Goal: Task Accomplishment & Management: Use online tool/utility

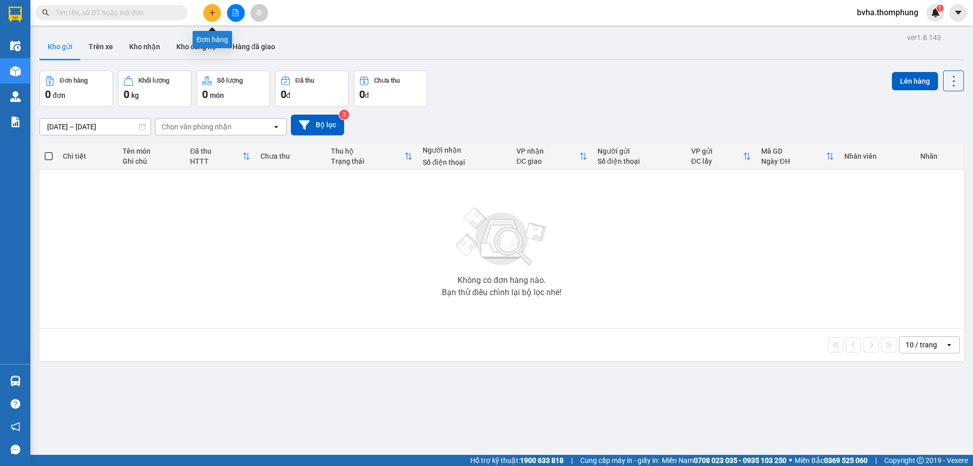
click at [238, 9] on button at bounding box center [236, 13] width 18 height 18
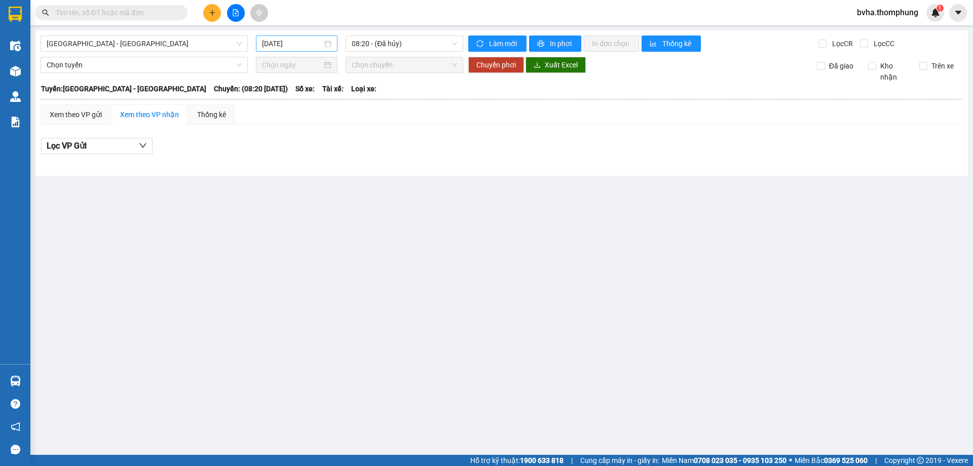
click at [285, 47] on input "[DATE]" at bounding box center [292, 43] width 60 height 11
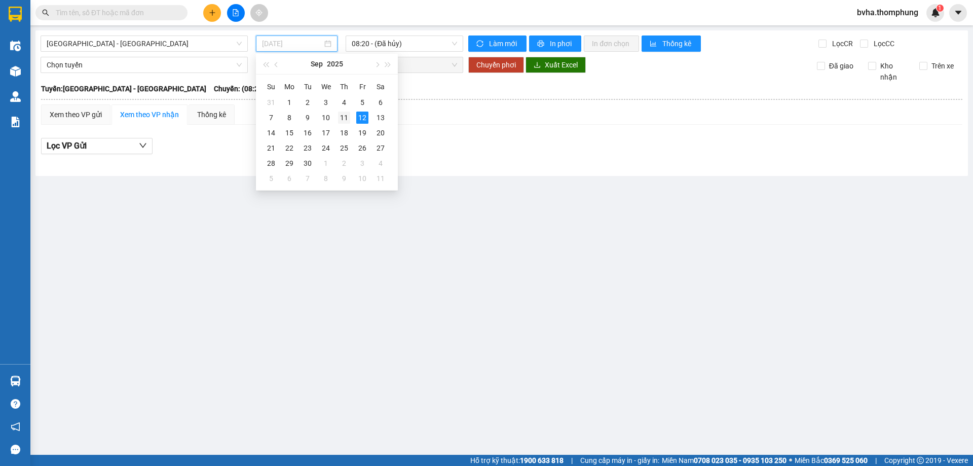
click at [342, 118] on div "11" at bounding box center [344, 118] width 12 height 12
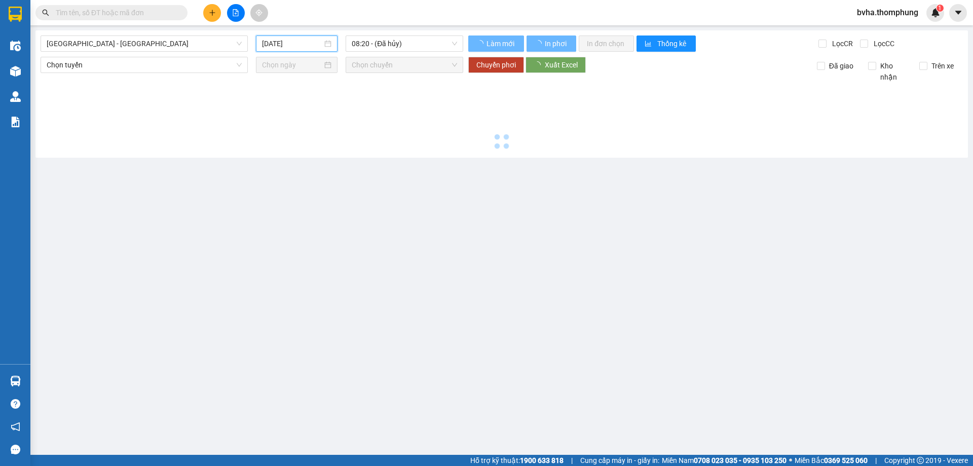
type input "[DATE]"
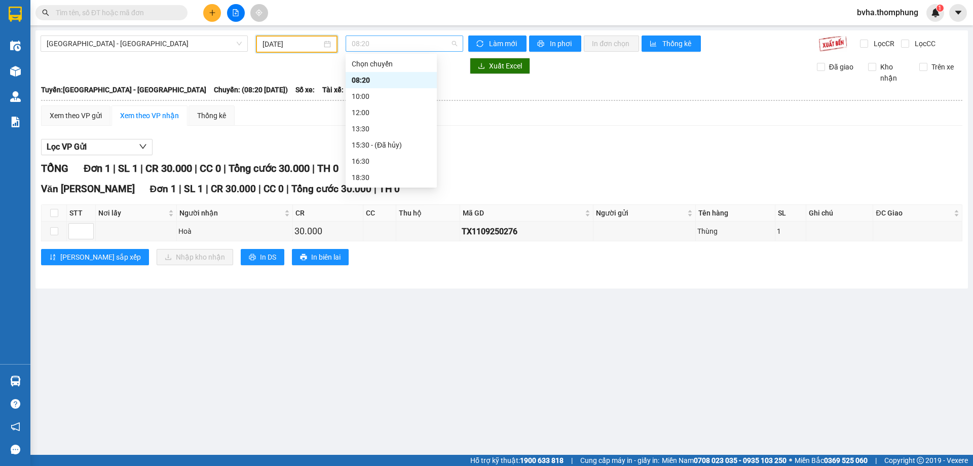
click at [373, 42] on span "08:20" at bounding box center [404, 43] width 105 height 15
click at [371, 95] on div "10:00" at bounding box center [391, 96] width 79 height 11
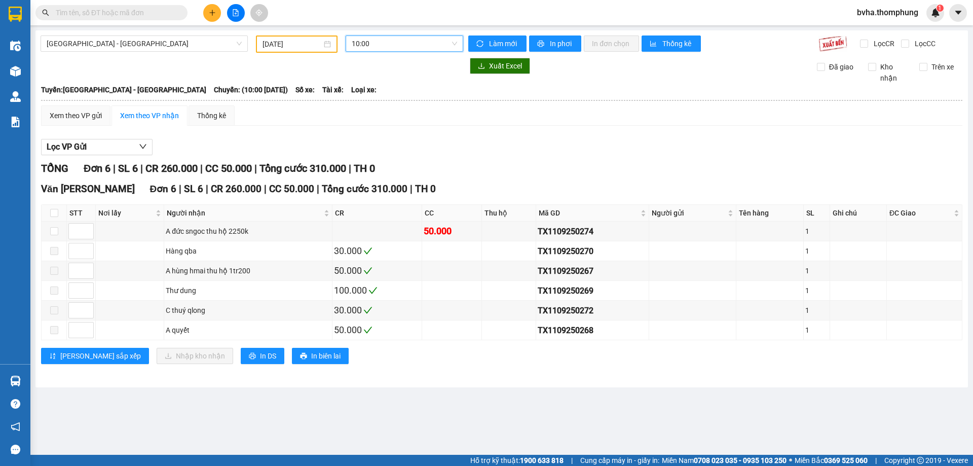
click at [412, 51] on div "10:00" at bounding box center [405, 43] width 118 height 16
click at [368, 109] on div "12:00" at bounding box center [391, 112] width 79 height 11
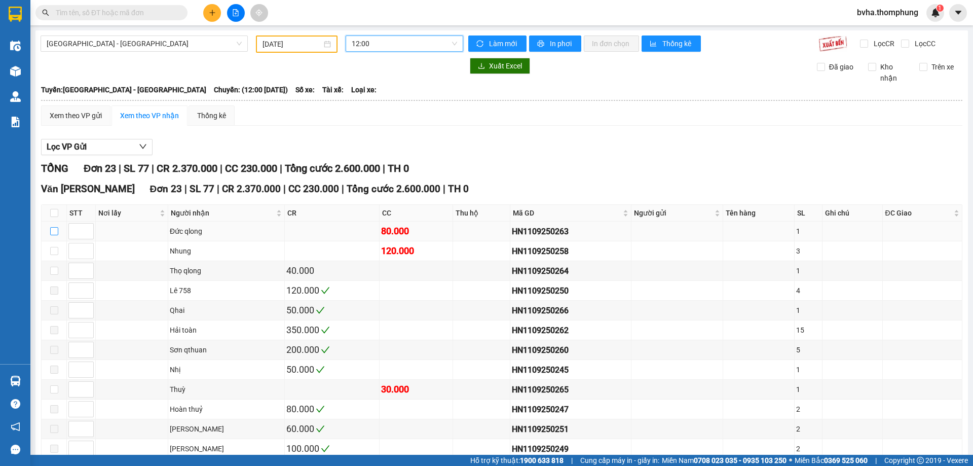
click at [52, 230] on input "checkbox" at bounding box center [54, 231] width 8 height 8
checkbox input "true"
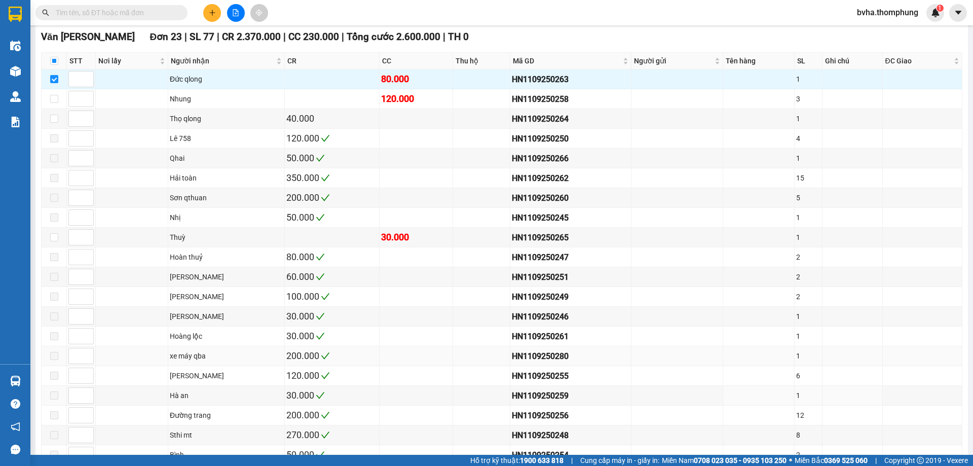
scroll to position [274, 0]
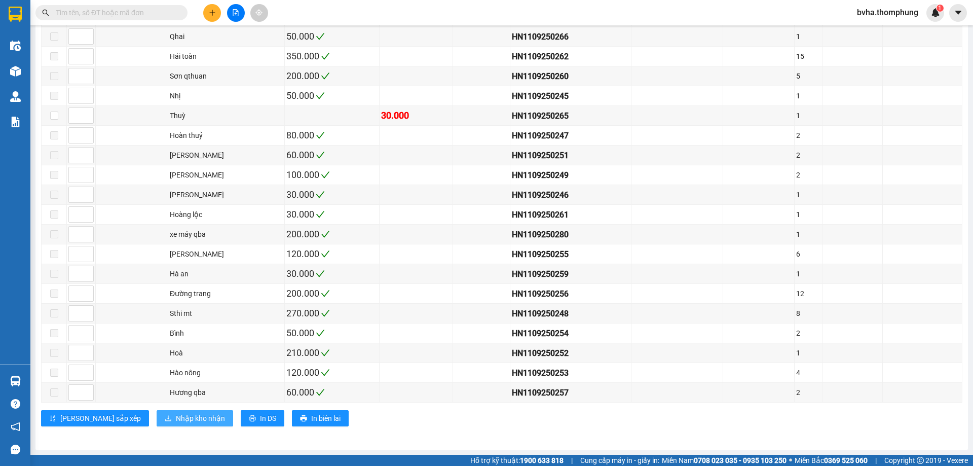
click at [176, 415] on span "Nhập kho nhận" at bounding box center [200, 418] width 49 height 11
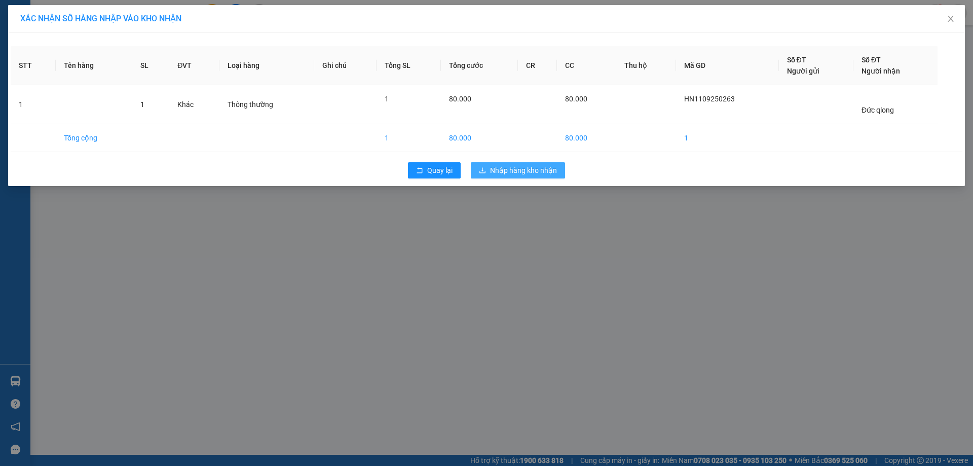
click at [515, 167] on span "Nhập hàng kho nhận" at bounding box center [523, 170] width 67 height 11
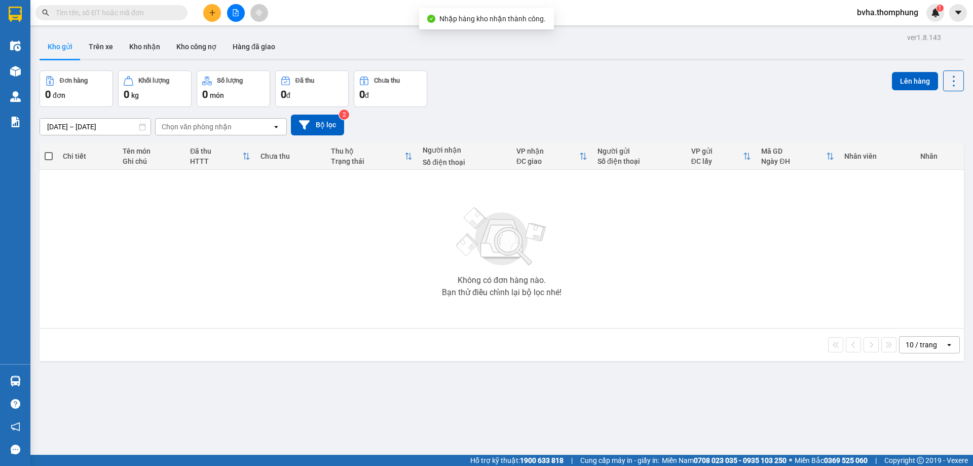
click at [238, 13] on icon "file-add" at bounding box center [235, 12] width 7 height 7
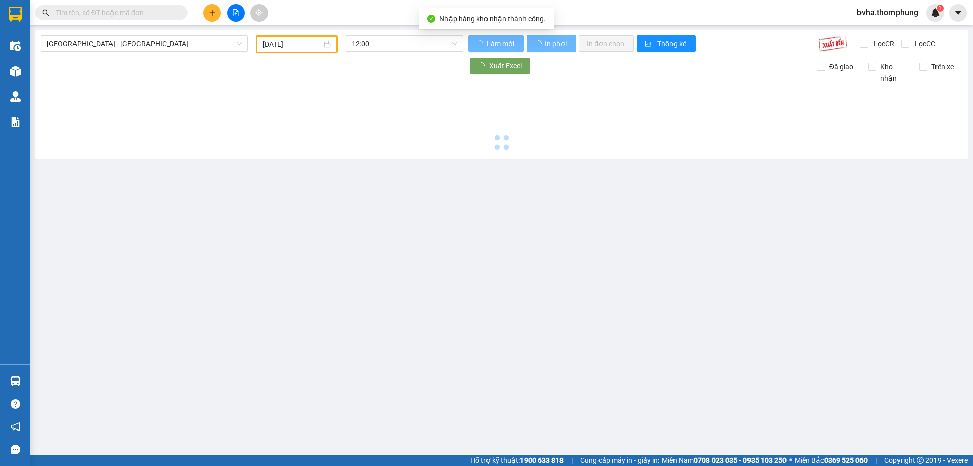
type input "[DATE]"
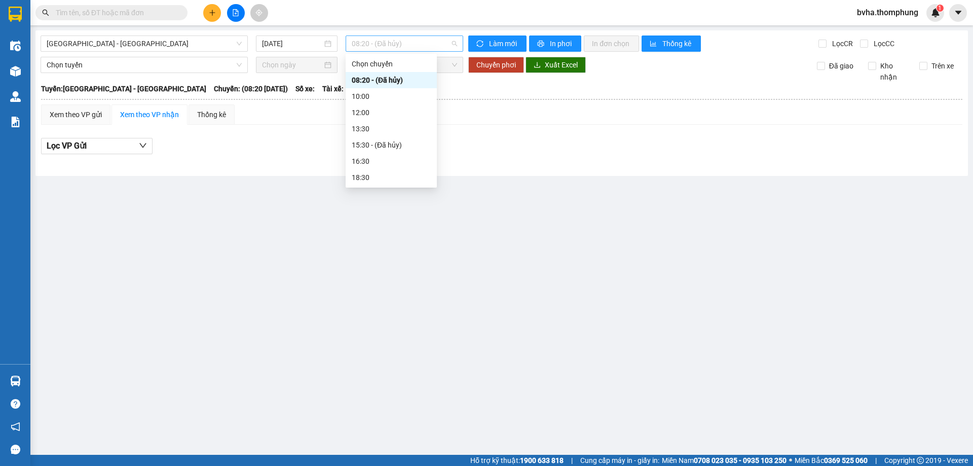
click at [386, 50] on span "08:20 - (Đã hủy)" at bounding box center [404, 43] width 105 height 15
click at [288, 47] on input "[DATE]" at bounding box center [292, 43] width 60 height 11
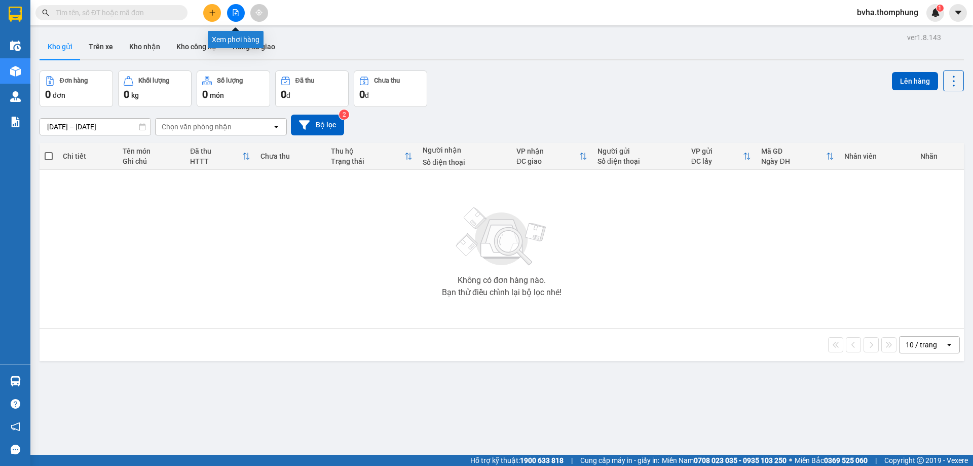
click at [237, 11] on icon "file-add" at bounding box center [235, 12] width 7 height 7
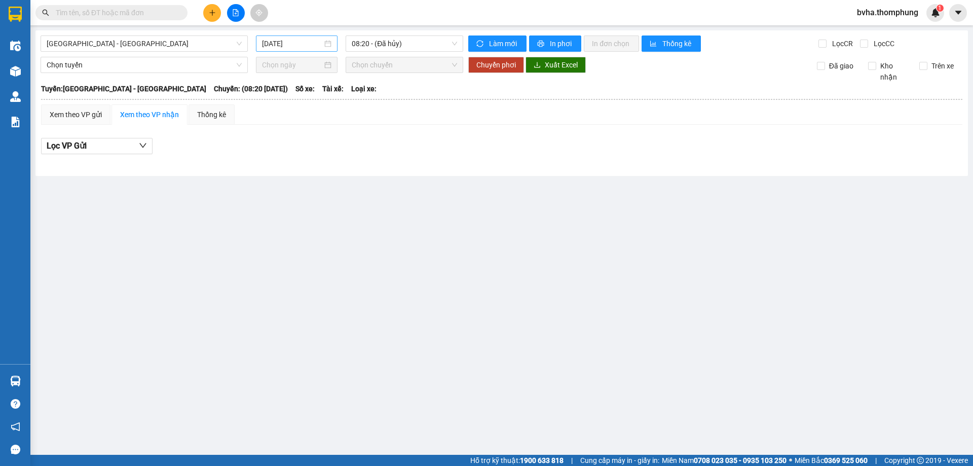
click at [296, 46] on input "[DATE]" at bounding box center [292, 43] width 60 height 11
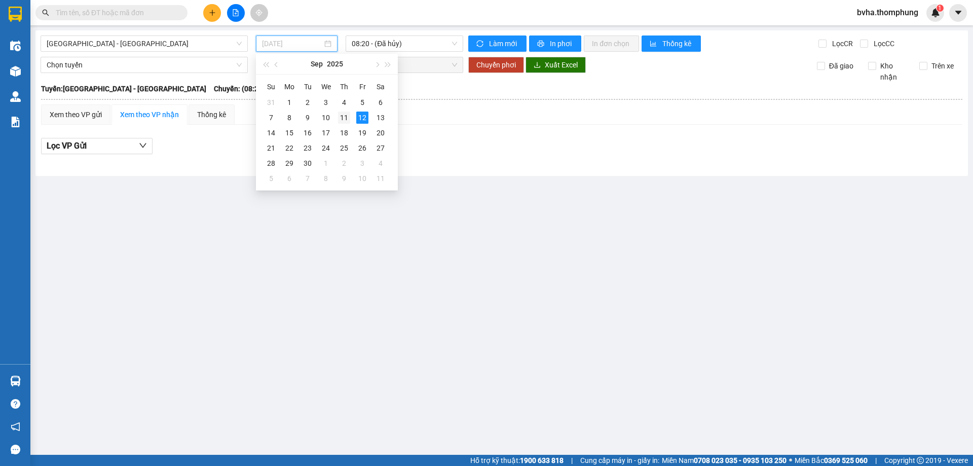
click at [345, 118] on div "11" at bounding box center [344, 118] width 12 height 12
type input "[DATE]"
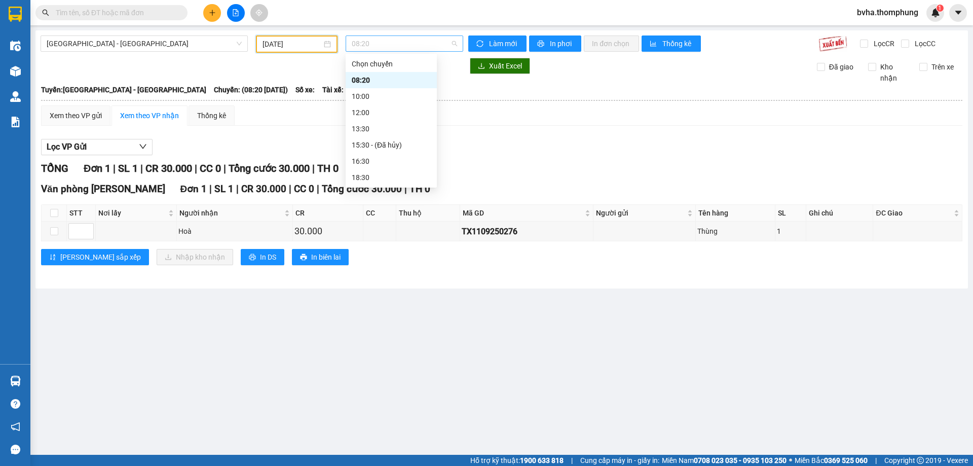
click at [403, 37] on span "08:20" at bounding box center [404, 43] width 105 height 15
click at [375, 156] on div "16:30" at bounding box center [391, 161] width 79 height 11
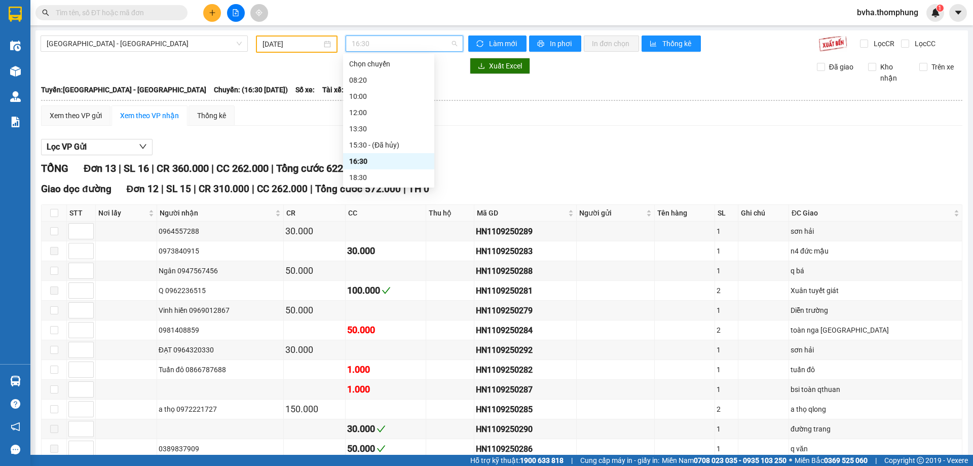
click at [382, 47] on span "16:30" at bounding box center [404, 43] width 105 height 15
click at [360, 171] on div "18:30" at bounding box center [388, 177] width 91 height 16
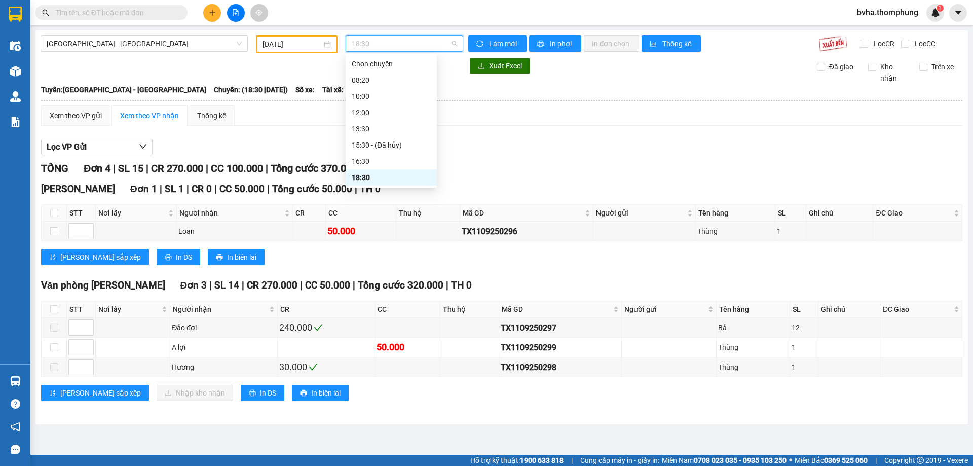
click at [417, 47] on span "18:30" at bounding box center [404, 43] width 105 height 15
click at [366, 114] on div "13:30" at bounding box center [391, 112] width 79 height 11
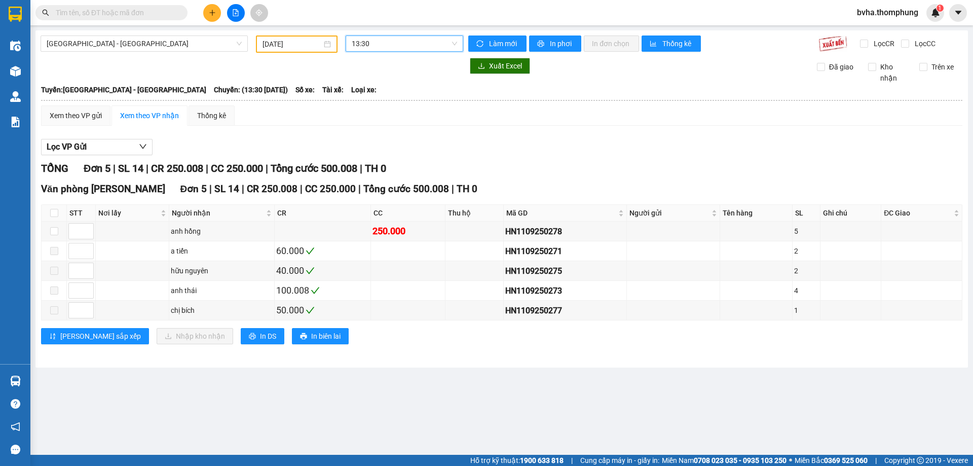
click at [391, 44] on span "13:30" at bounding box center [404, 43] width 105 height 15
click at [368, 91] on div "12:00" at bounding box center [391, 96] width 79 height 11
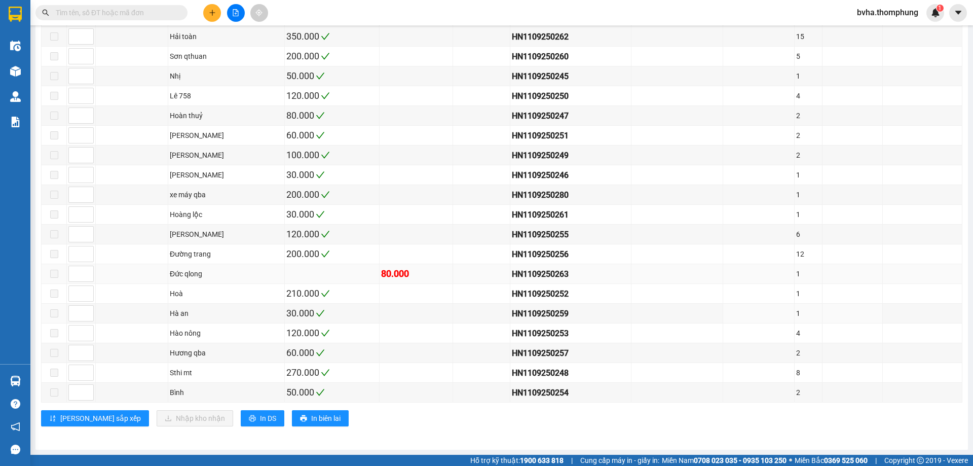
scroll to position [71, 0]
